Goal: Task Accomplishment & Management: Manage account settings

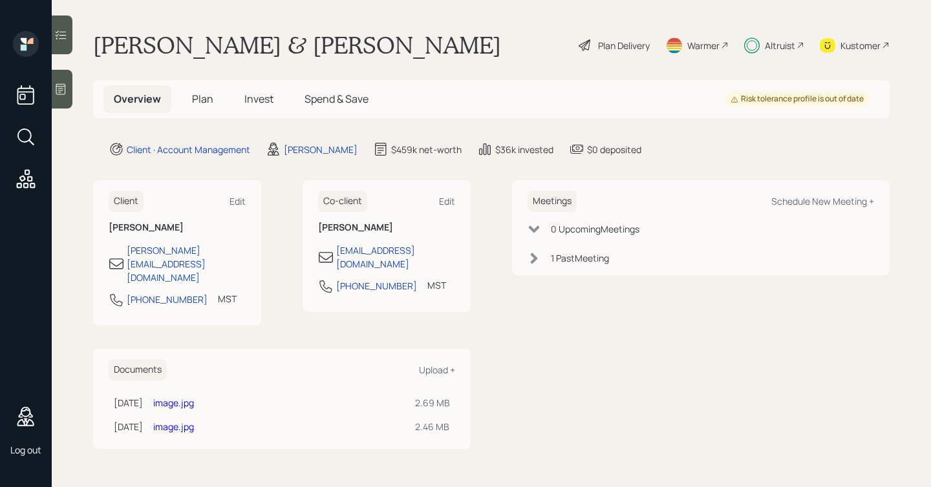
click at [623, 41] on div "Plan Delivery" at bounding box center [624, 46] width 52 height 14
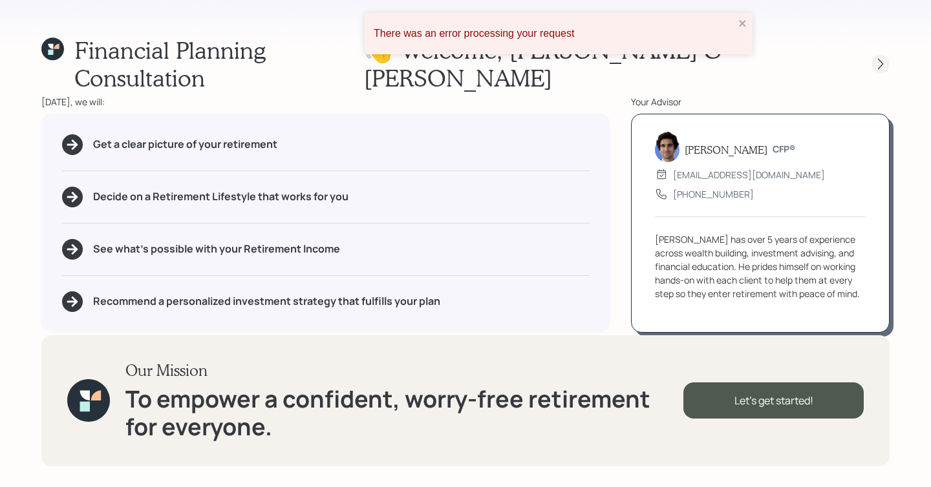
click at [879, 58] on icon at bounding box center [880, 64] width 13 height 13
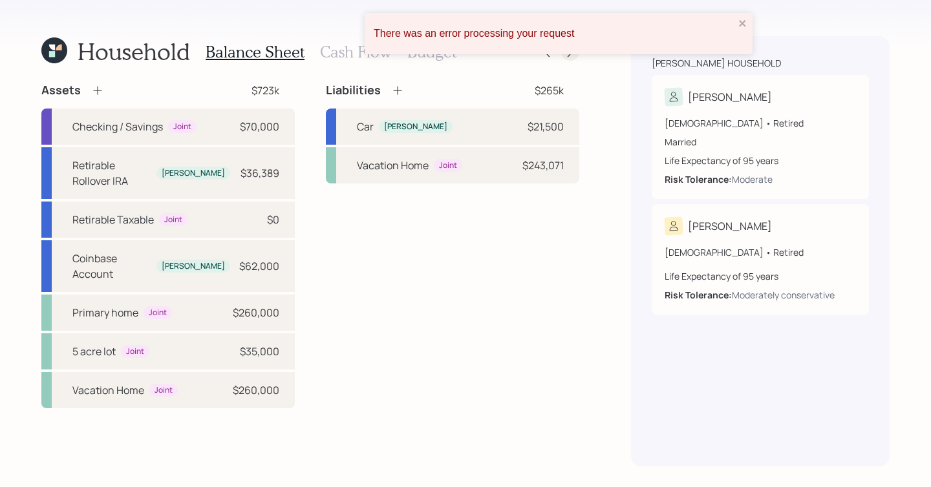
click at [572, 55] on icon at bounding box center [570, 51] width 13 height 13
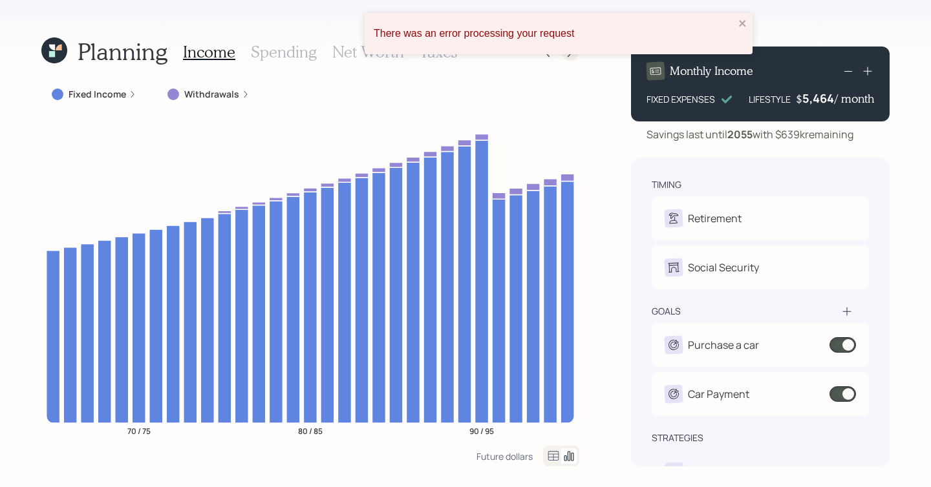
click at [572, 55] on icon at bounding box center [570, 51] width 13 height 13
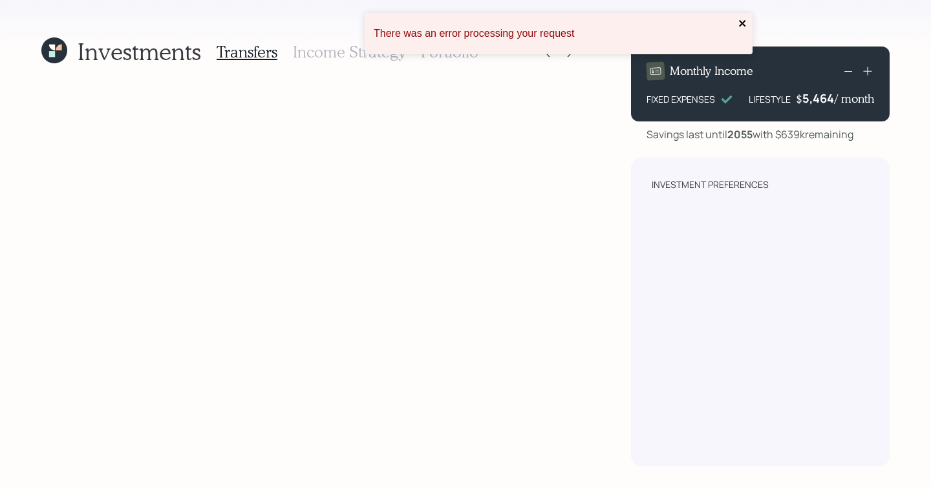
click at [740, 25] on icon "close" at bounding box center [742, 23] width 6 height 6
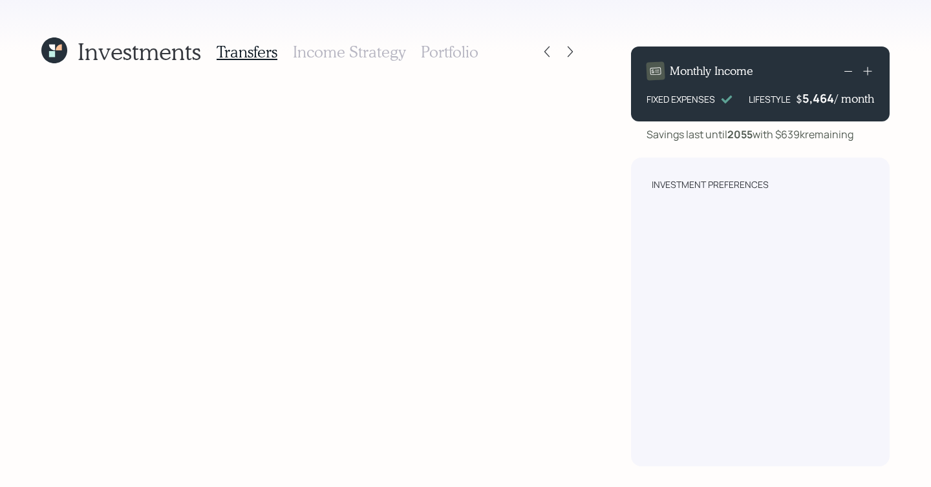
click at [64, 58] on icon at bounding box center [54, 50] width 26 height 26
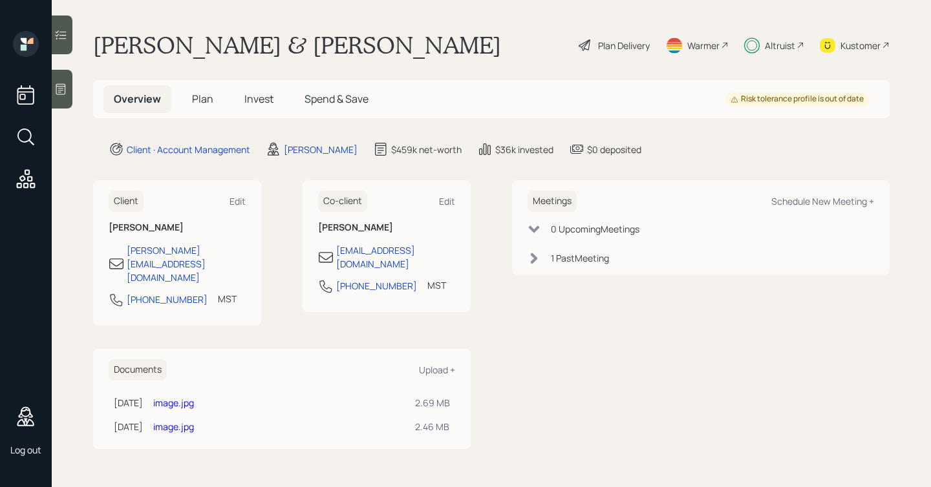
click at [259, 91] on h5 "Invest" at bounding box center [259, 99] width 50 height 28
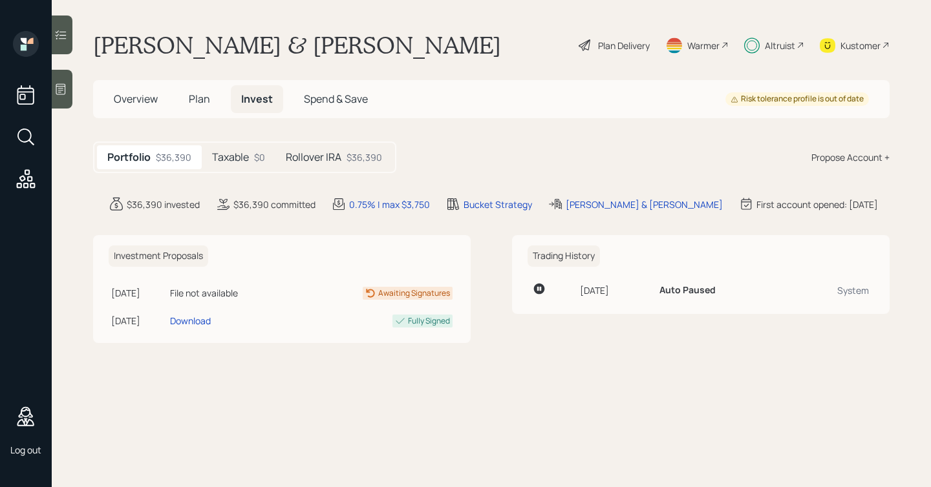
click at [251, 161] on div "Taxable $0" at bounding box center [239, 157] width 74 height 24
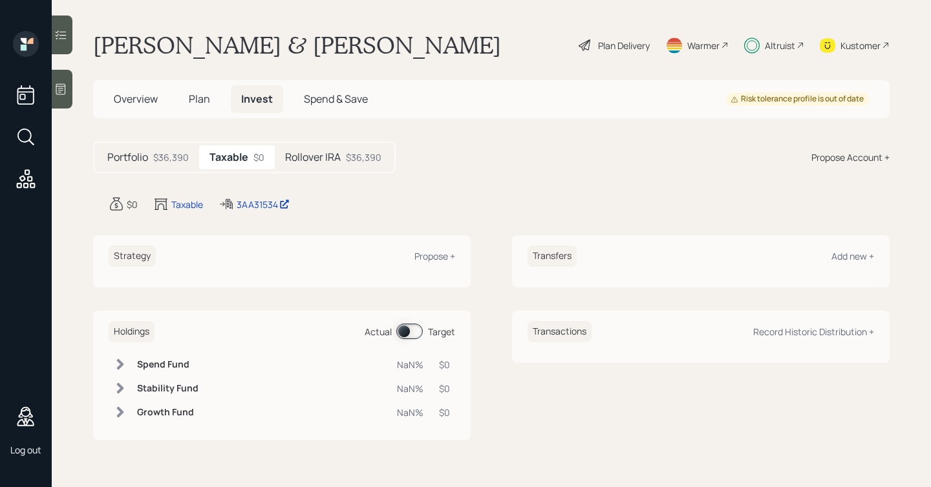
click at [302, 162] on h5 "Rollover IRA" at bounding box center [313, 157] width 56 height 12
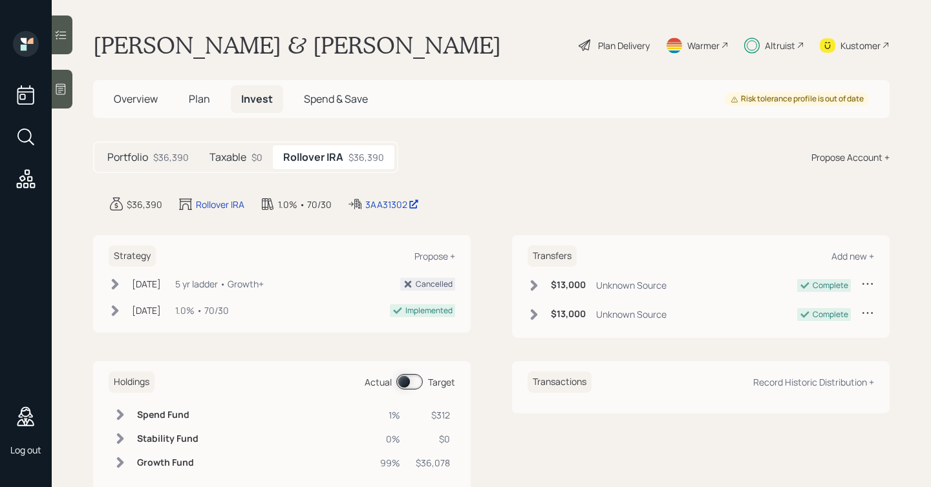
click at [248, 156] on div "Taxable $0" at bounding box center [236, 157] width 74 height 24
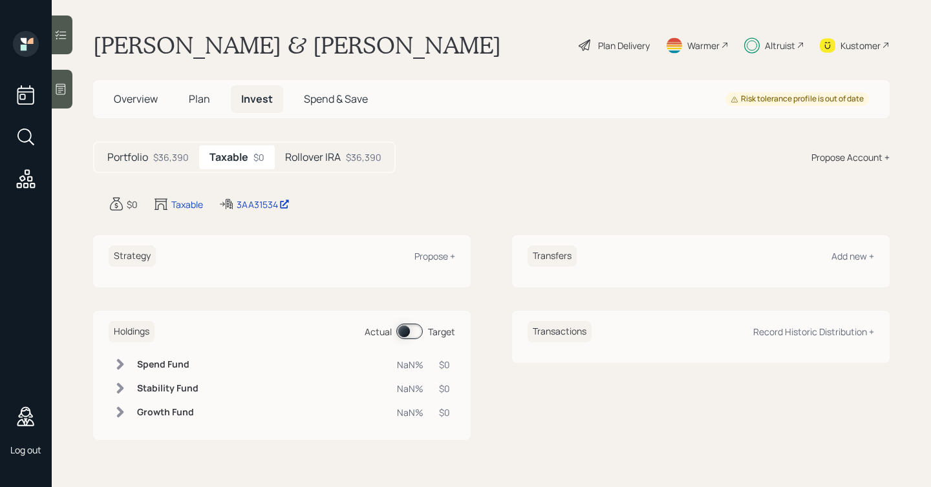
click at [328, 162] on h5 "Rollover IRA" at bounding box center [313, 157] width 56 height 12
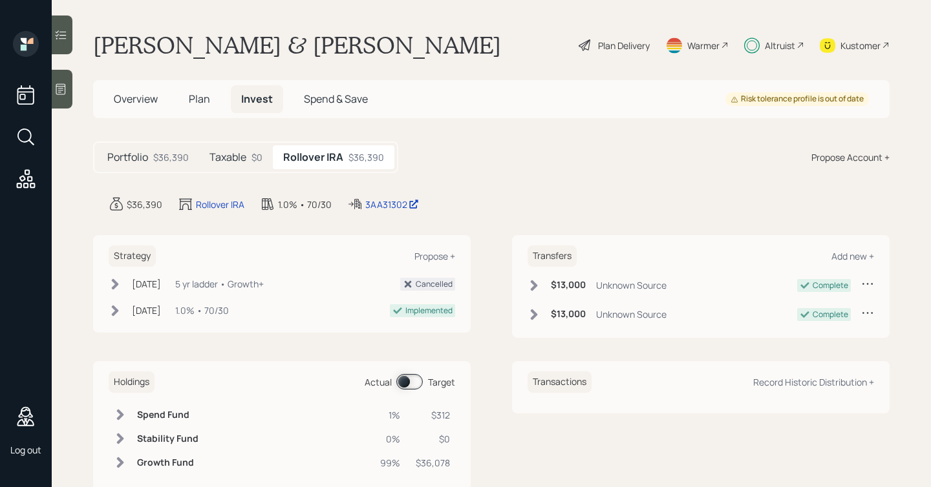
click at [231, 155] on h5 "Taxable" at bounding box center [227, 157] width 37 height 12
